Goal: Navigation & Orientation: Find specific page/section

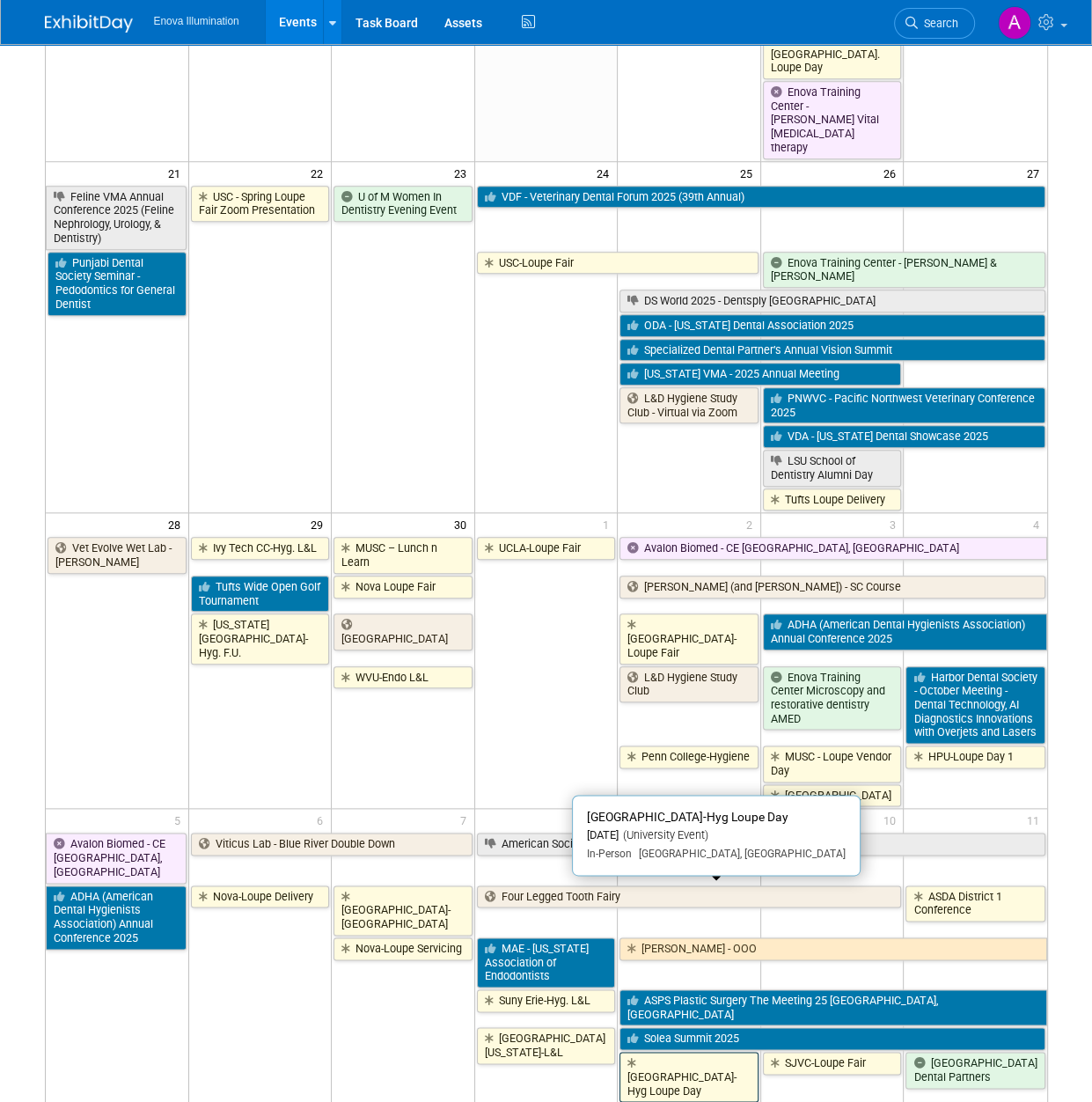
scroll to position [1367, 0]
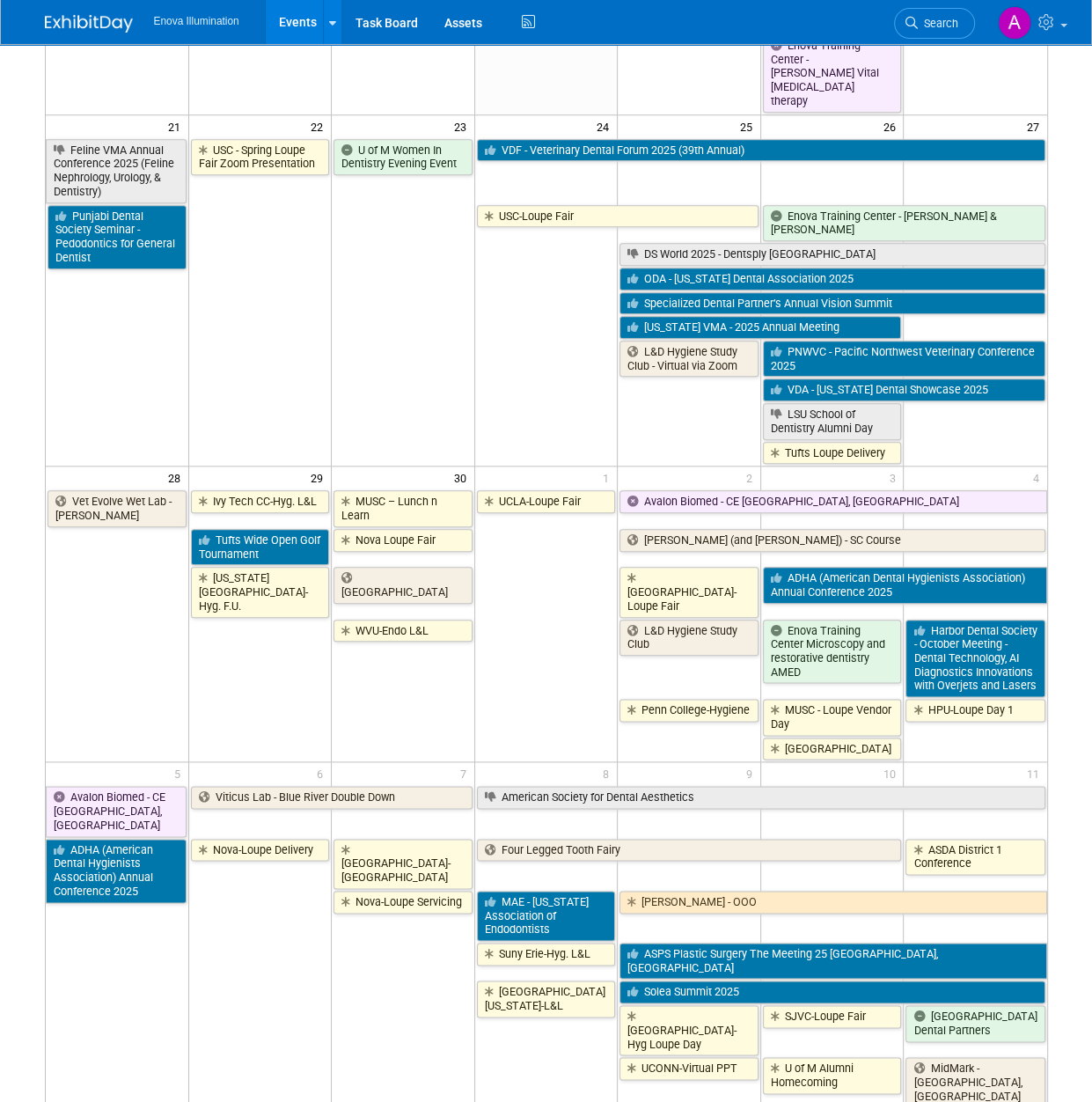
drag, startPoint x: 73, startPoint y: 1003, endPoint x: 50, endPoint y: 984, distance: 29.8
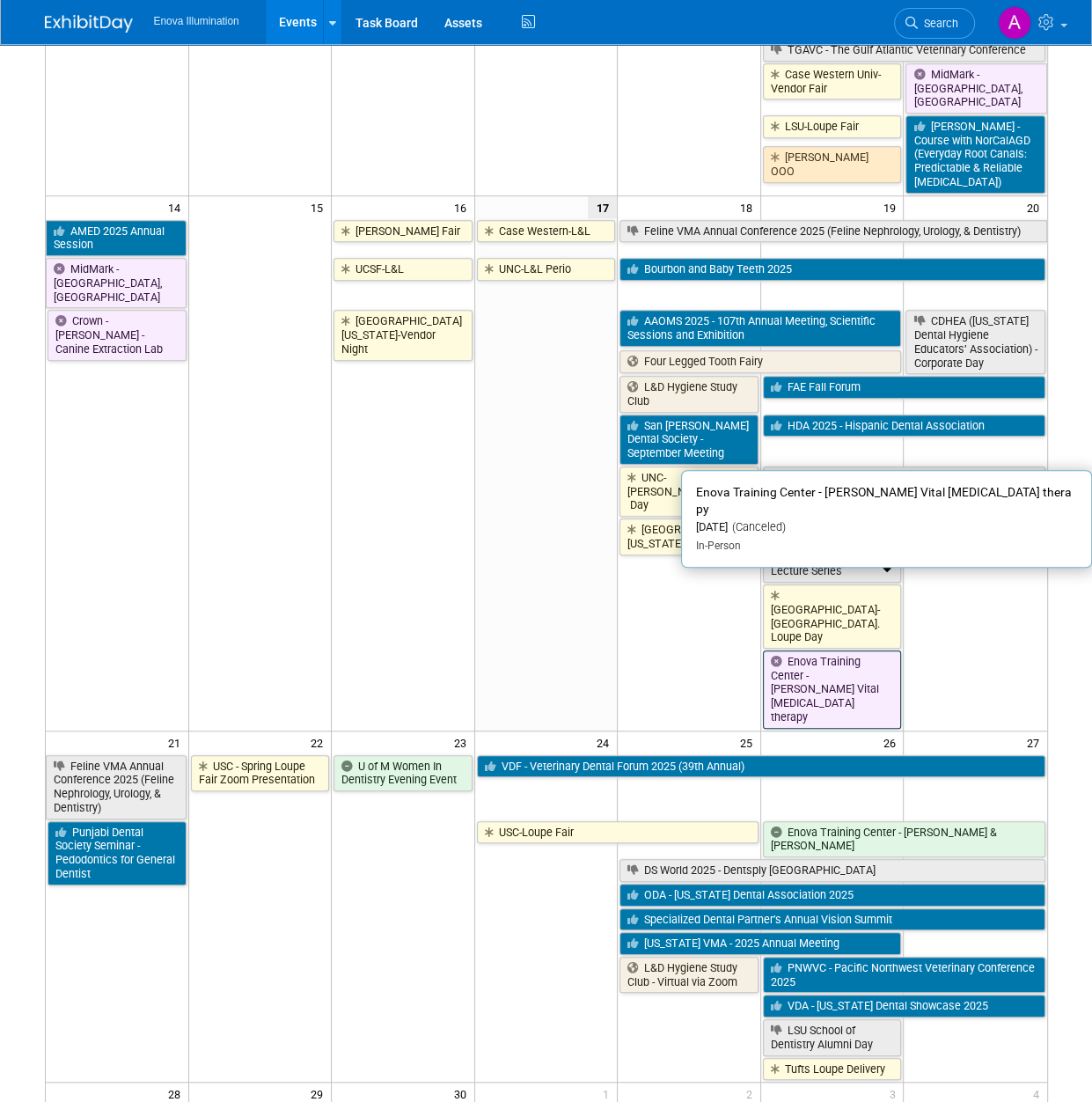
scroll to position [663, 0]
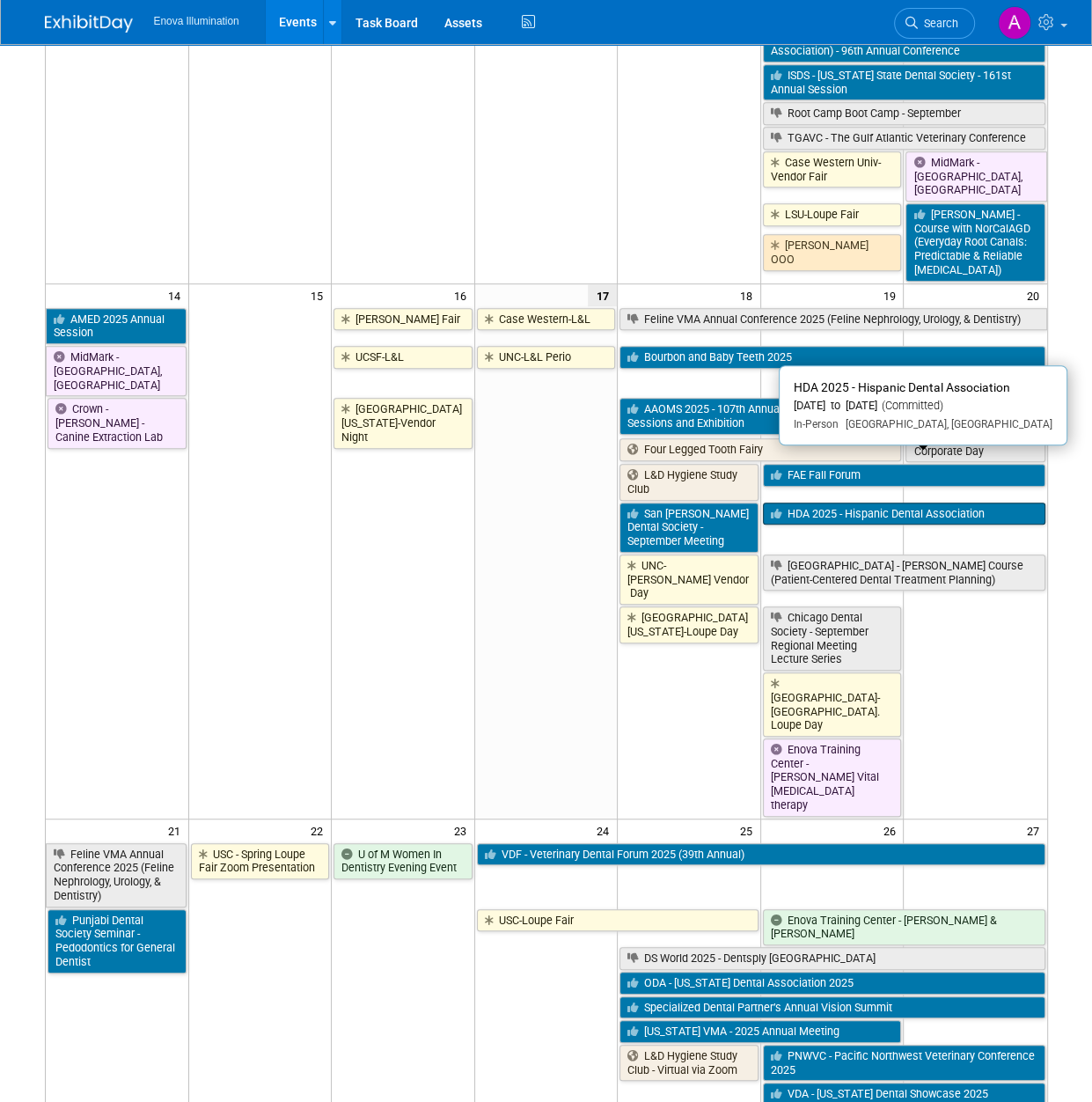
click at [855, 502] on link "HDA 2025 - Hispanic Dental Association" at bounding box center [904, 514] width 283 height 23
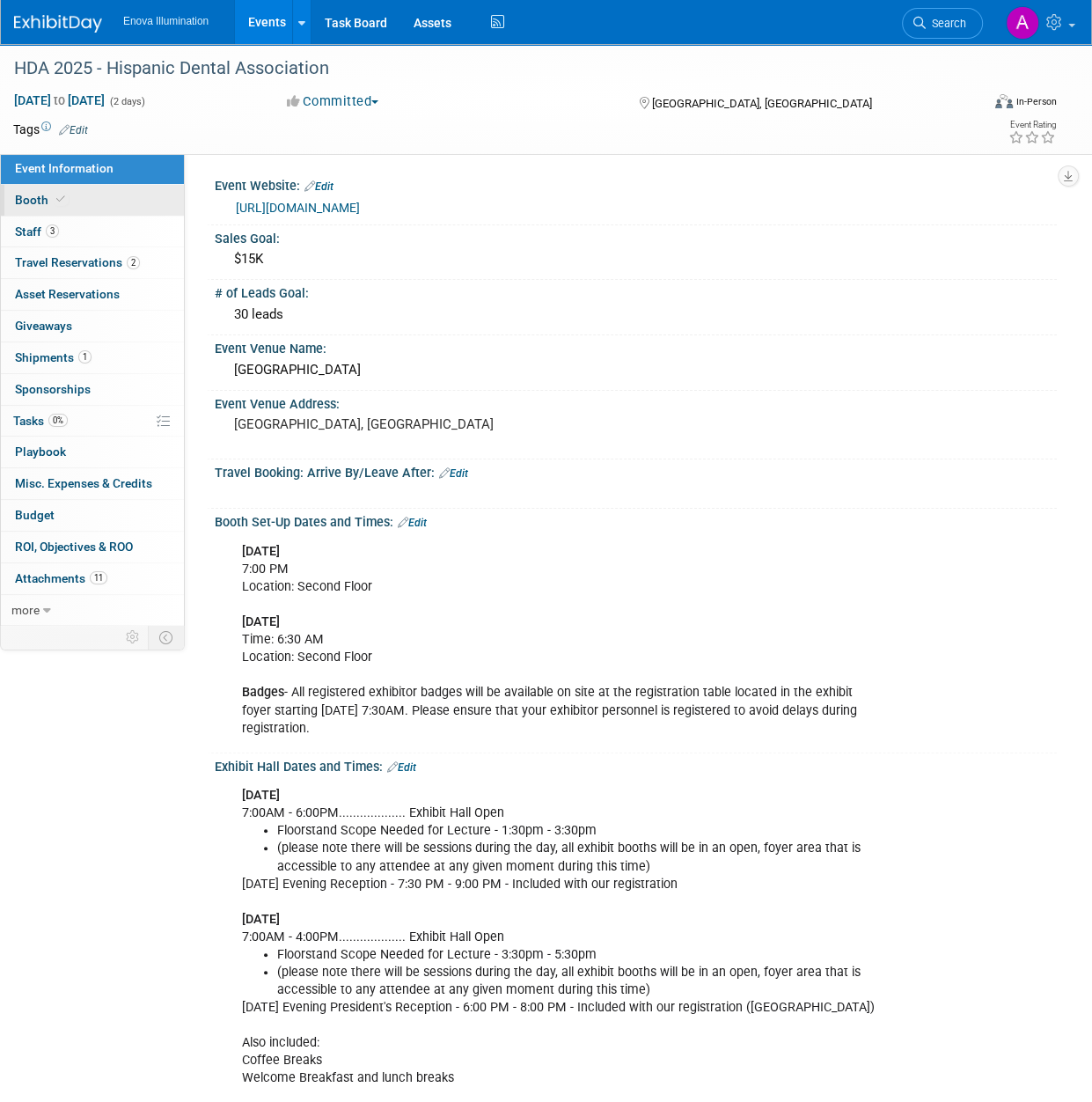
click at [95, 206] on link "Booth" at bounding box center [92, 200] width 183 height 31
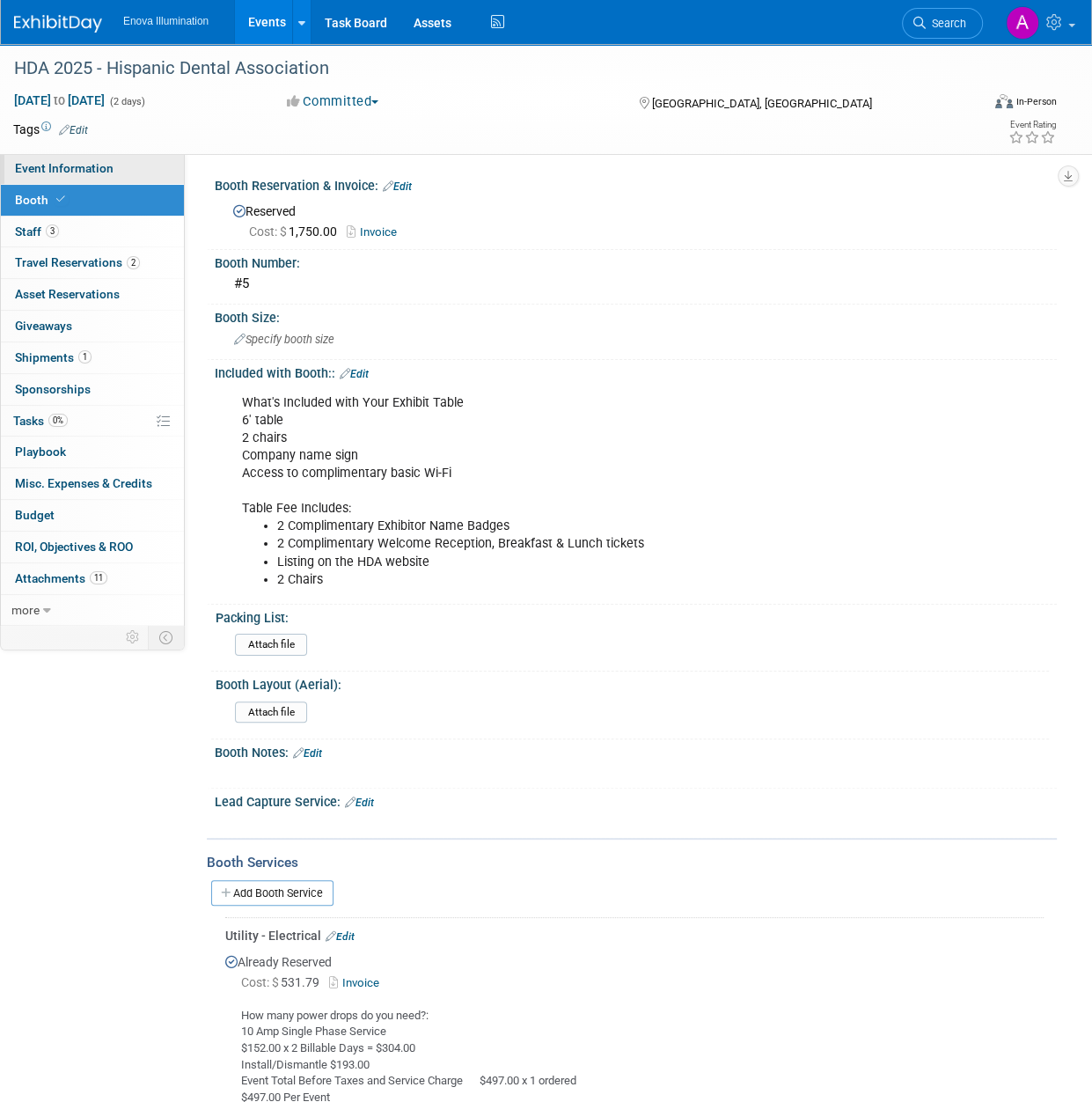
click at [106, 174] on span "Event Information" at bounding box center [63, 168] width 98 height 14
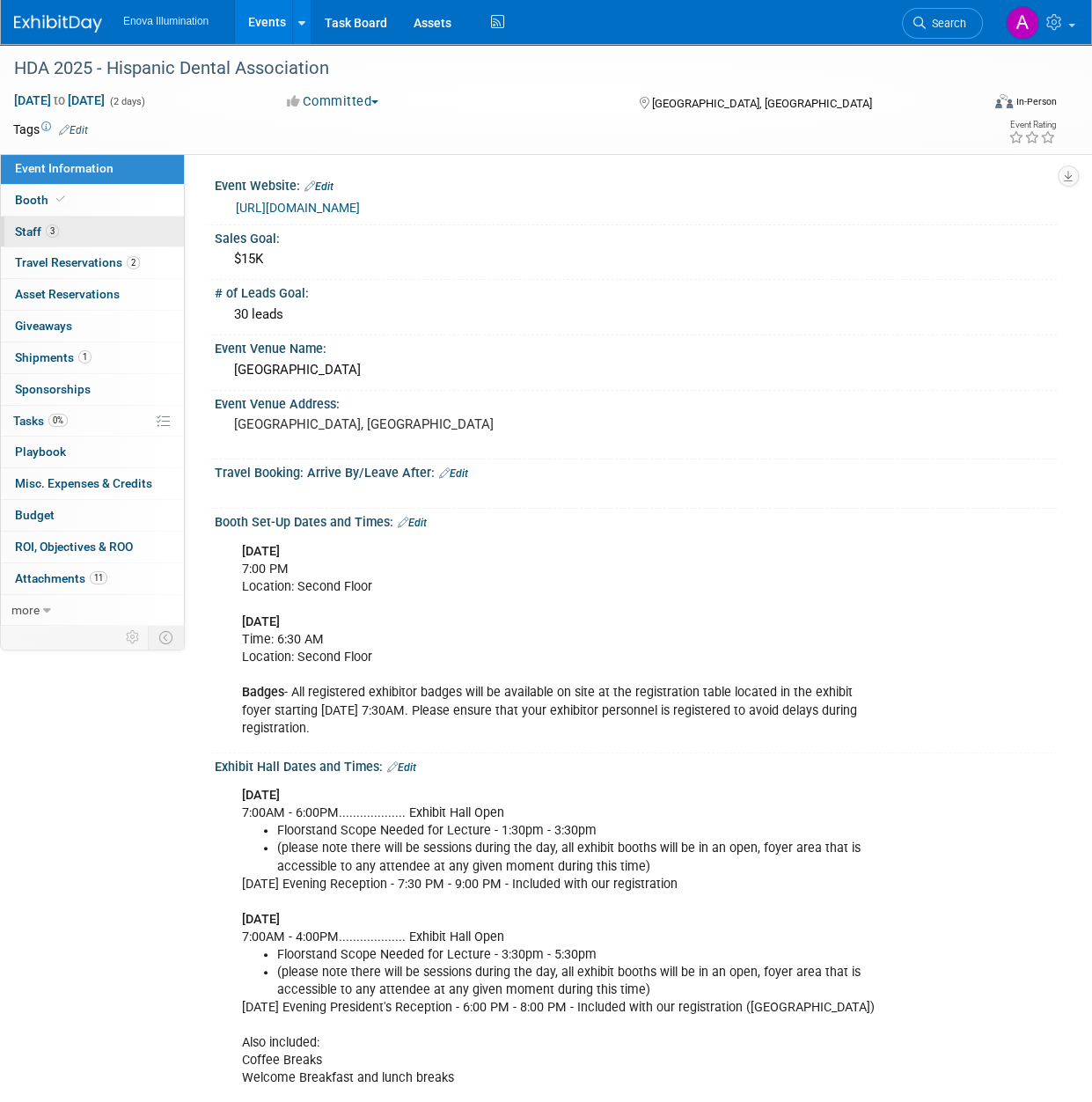
click at [85, 230] on link "3 Staff 3" at bounding box center [92, 232] width 183 height 31
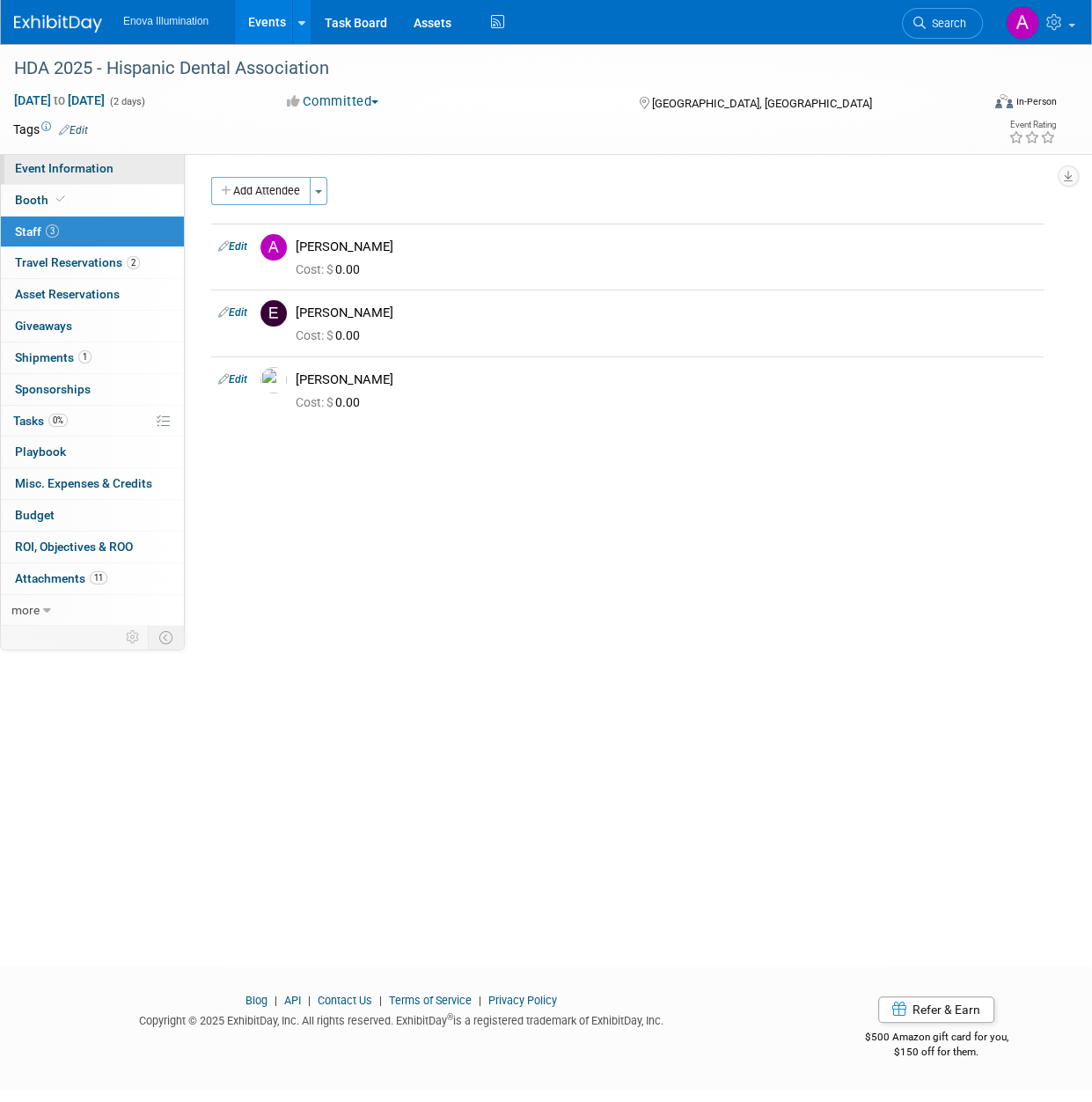
click at [118, 163] on link "Event Information" at bounding box center [92, 169] width 183 height 31
